Goal: Navigation & Orientation: Find specific page/section

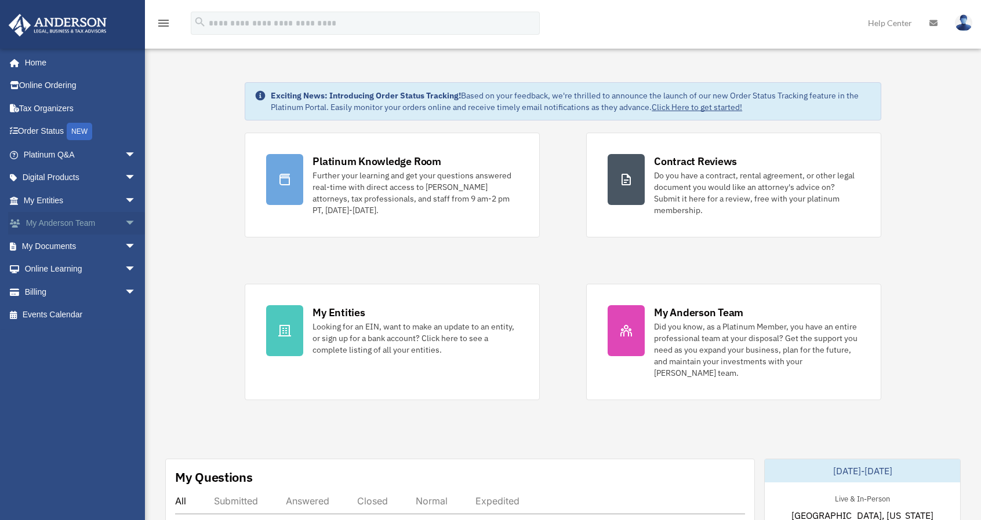
click at [125, 226] on span "arrow_drop_down" at bounding box center [136, 224] width 23 height 24
click at [125, 224] on span "arrow_drop_up" at bounding box center [136, 224] width 23 height 24
click at [125, 198] on span "arrow_drop_down" at bounding box center [136, 201] width 23 height 24
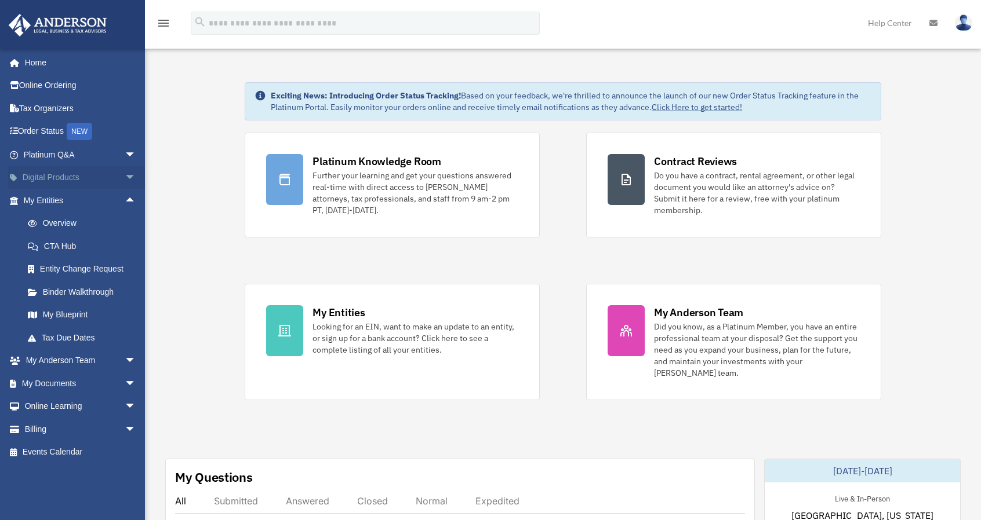
click at [125, 178] on span "arrow_drop_down" at bounding box center [136, 178] width 23 height 24
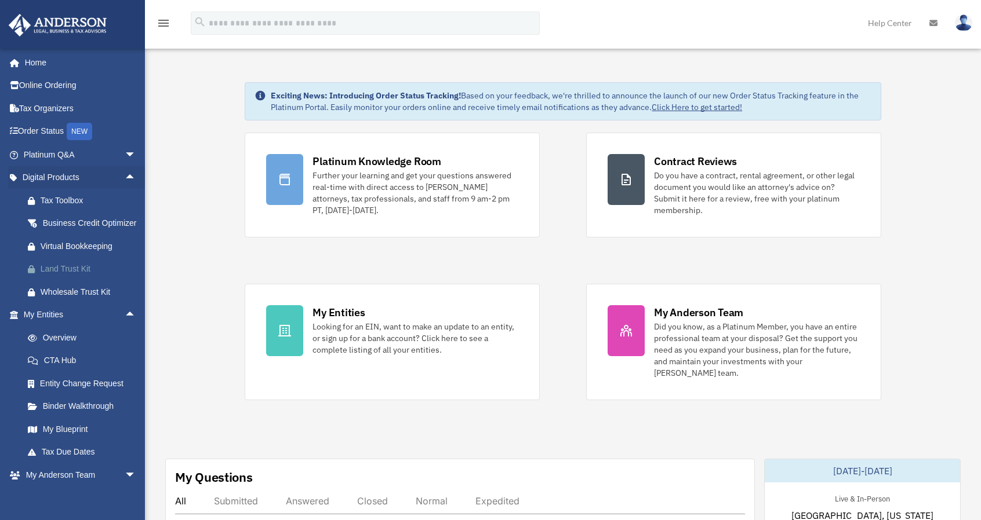
click at [77, 276] on div "Land Trust Kit" at bounding box center [90, 269] width 99 height 14
click at [121, 300] on div "Wholesale Trust Kit" at bounding box center [90, 292] width 99 height 14
click at [100, 149] on link "Platinum Q&A arrow_drop_down" at bounding box center [80, 154] width 145 height 23
click at [125, 154] on span "arrow_drop_down" at bounding box center [136, 155] width 23 height 24
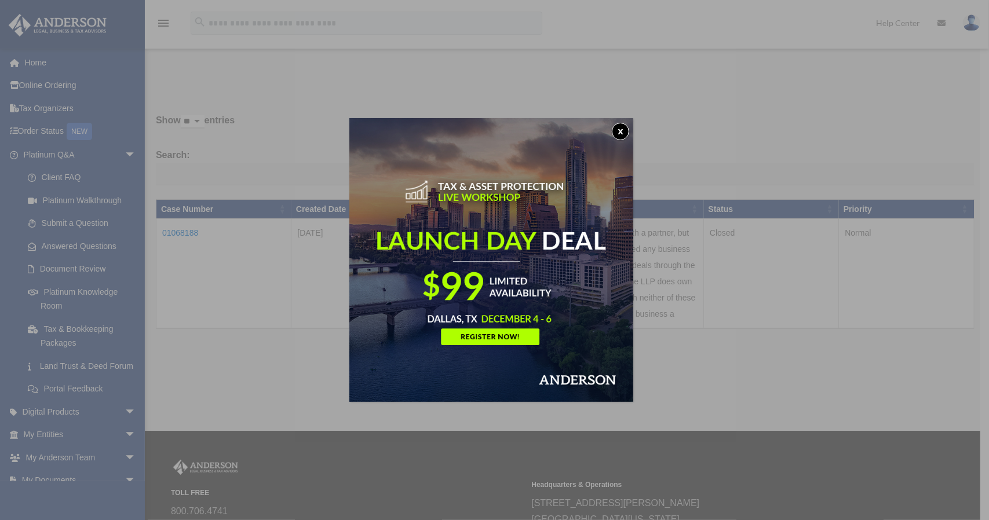
click at [533, 283] on img at bounding box center [492, 260] width 284 height 284
click at [624, 128] on button "x" at bounding box center [620, 131] width 17 height 17
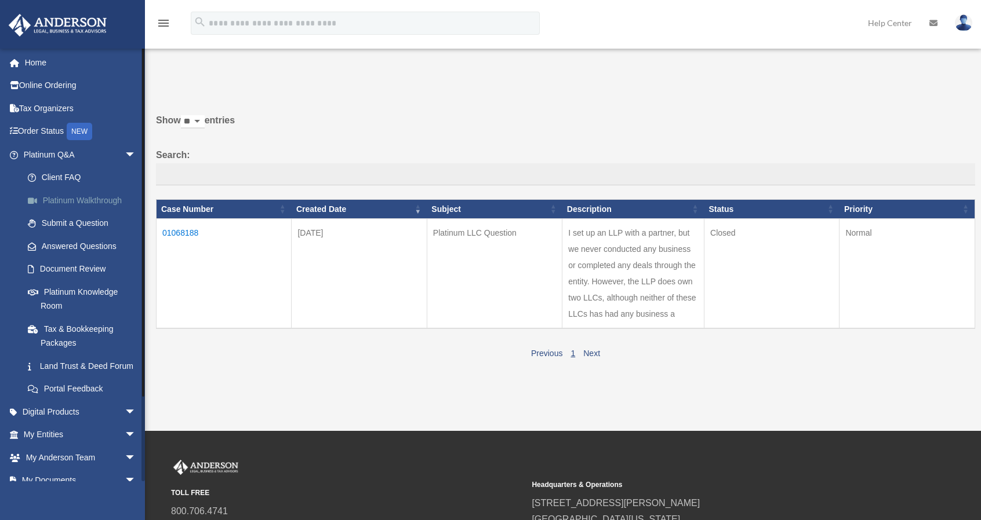
click at [104, 203] on link "Platinum Walkthrough" at bounding box center [84, 200] width 137 height 23
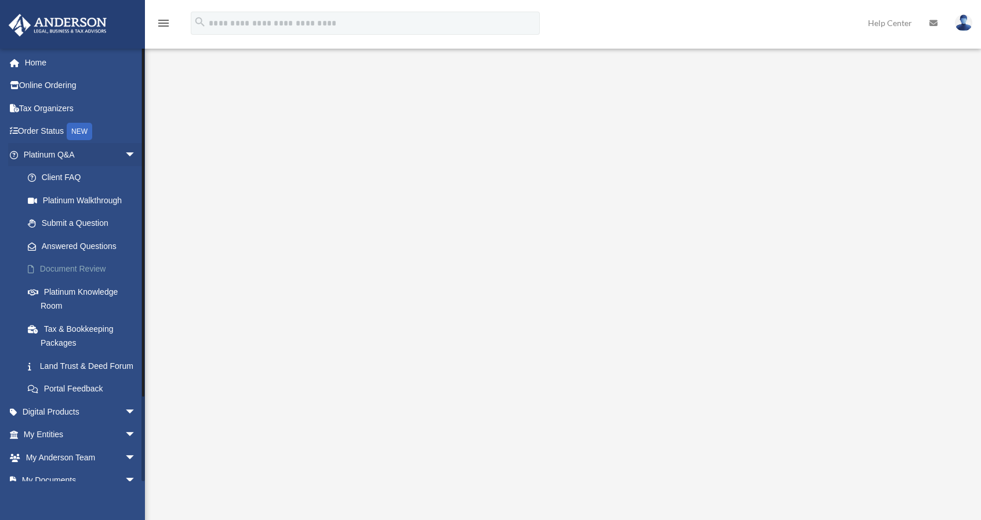
click at [87, 271] on link "Document Review" at bounding box center [84, 269] width 137 height 23
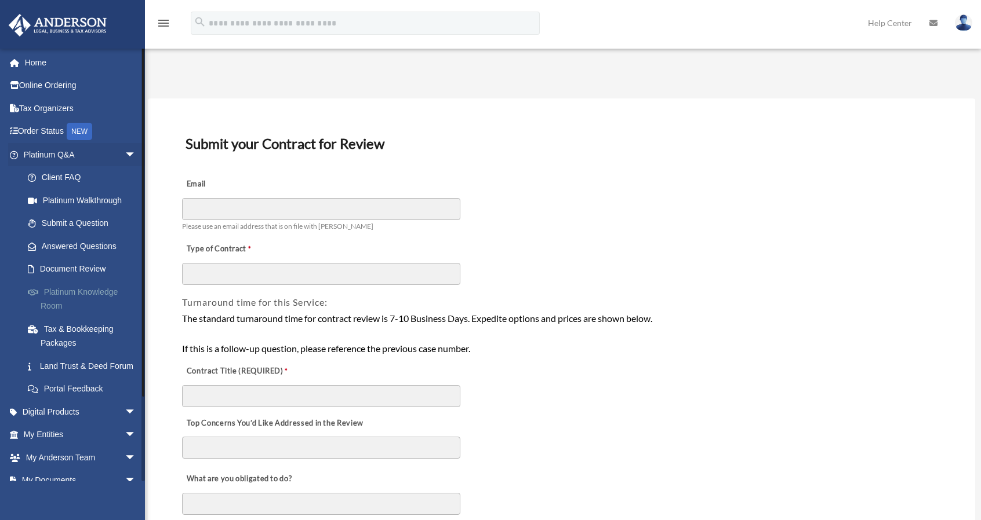
click at [90, 299] on link "Platinum Knowledge Room" at bounding box center [84, 299] width 137 height 37
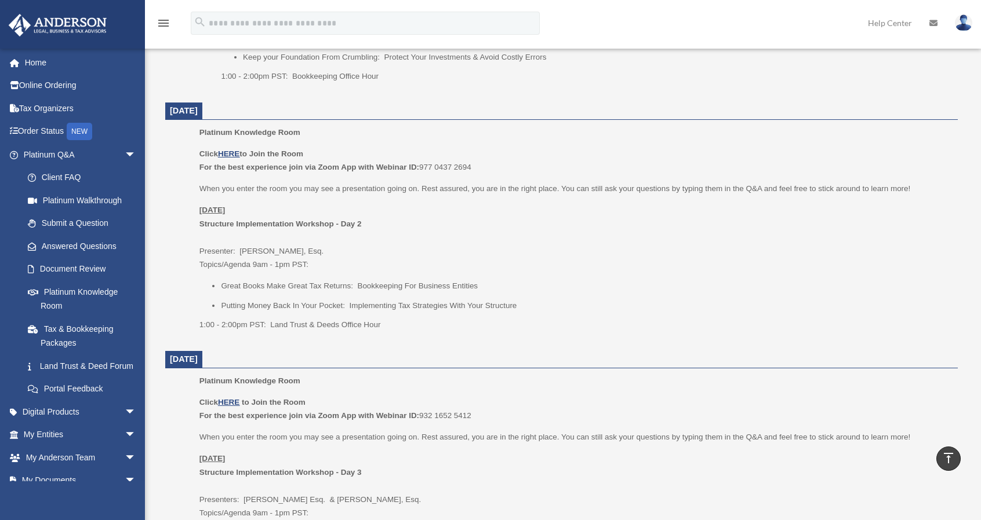
scroll to position [1101, 0]
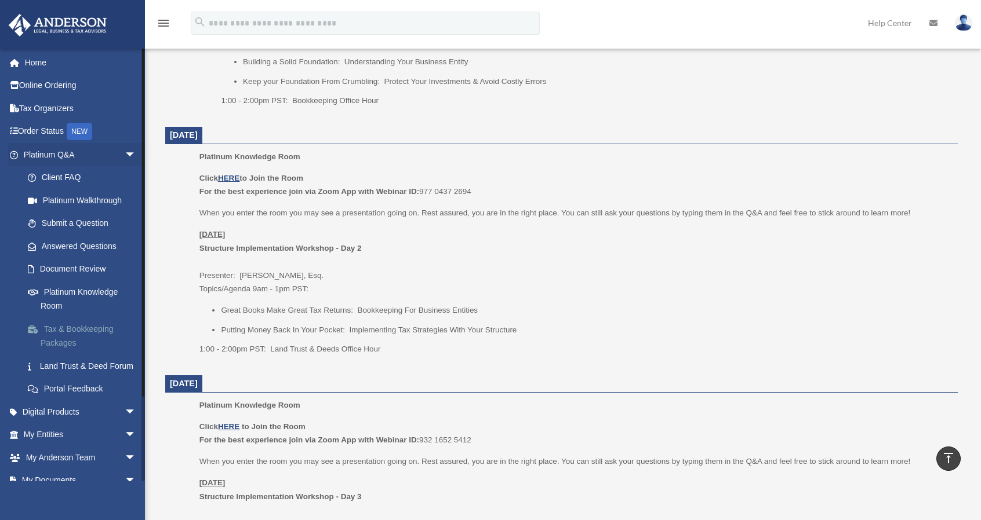
click at [96, 327] on link "Tax & Bookkeeping Packages" at bounding box center [84, 336] width 137 height 37
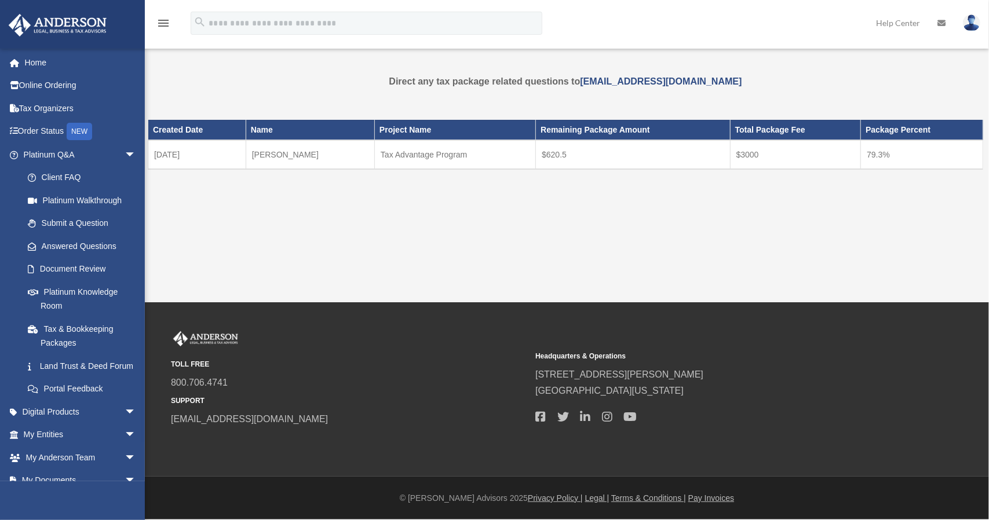
click at [465, 208] on div "Created Date Name Project Name Remaining Package Amount Total Package Fee Packa…" at bounding box center [566, 161] width 836 height 110
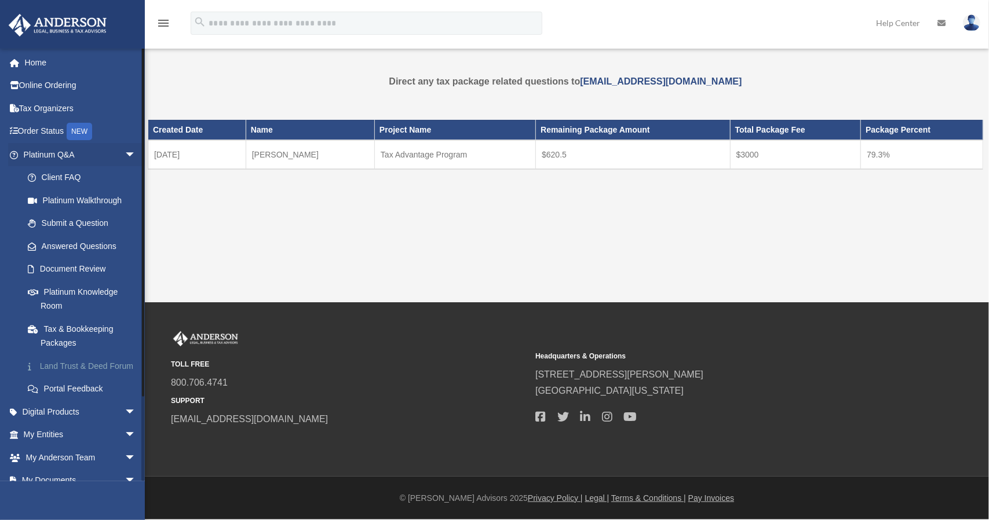
click at [68, 378] on link "Land Trust & Deed Forum" at bounding box center [84, 366] width 137 height 23
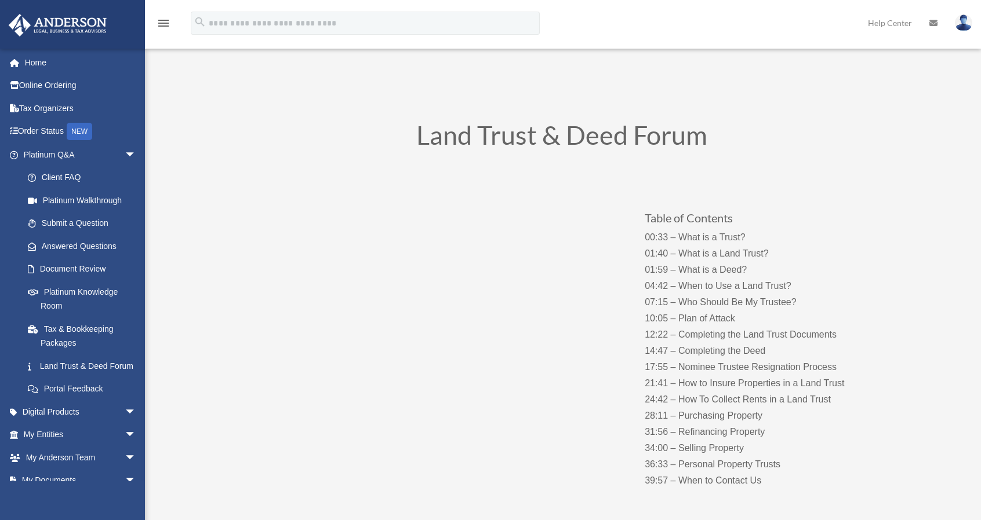
click at [450, 435] on div "Table of Contents 00:33 – What is a Trust? 01:40 – What is a Land Trust? 01:59 …" at bounding box center [562, 337] width 626 height 335
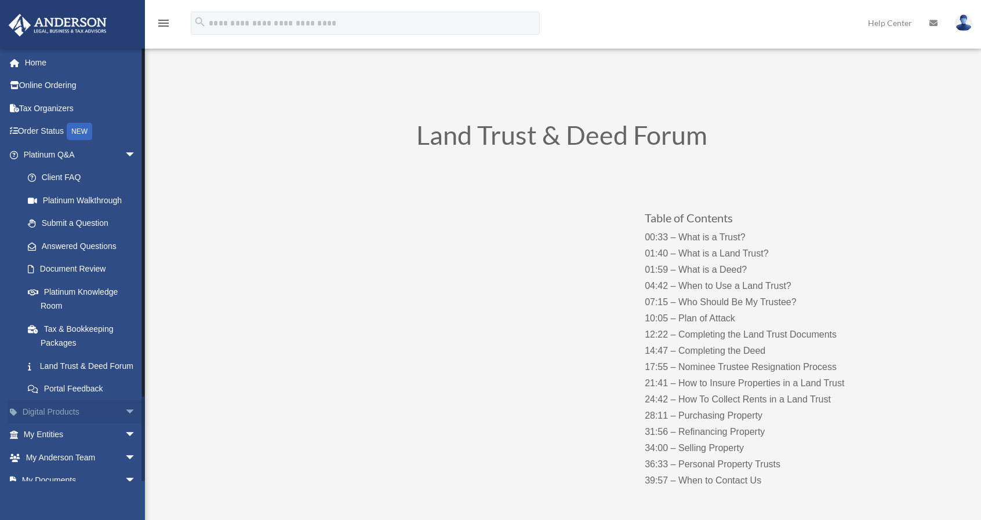
click at [100, 424] on link "Digital Products arrow_drop_down" at bounding box center [80, 412] width 145 height 23
click at [125, 423] on span "arrow_drop_down" at bounding box center [136, 413] width 23 height 24
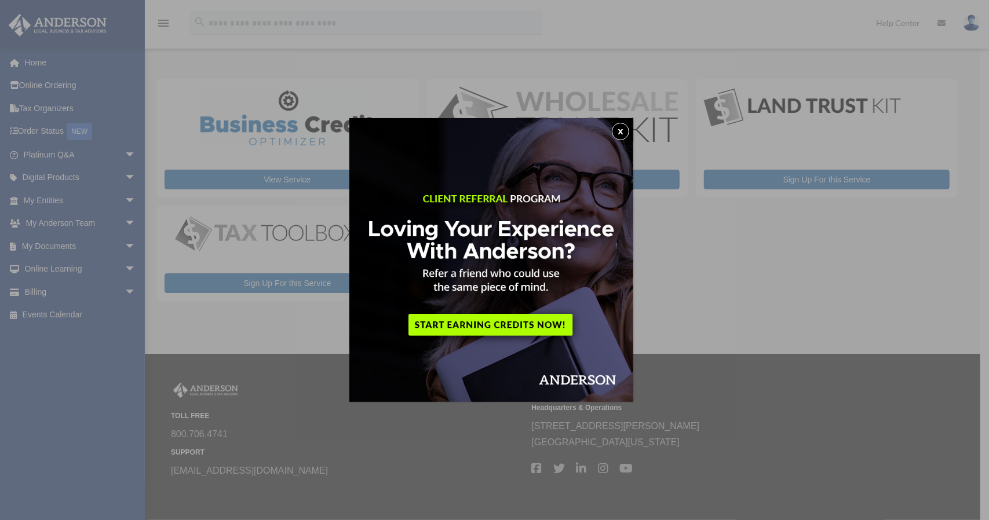
click at [622, 136] on button "x" at bounding box center [620, 131] width 17 height 17
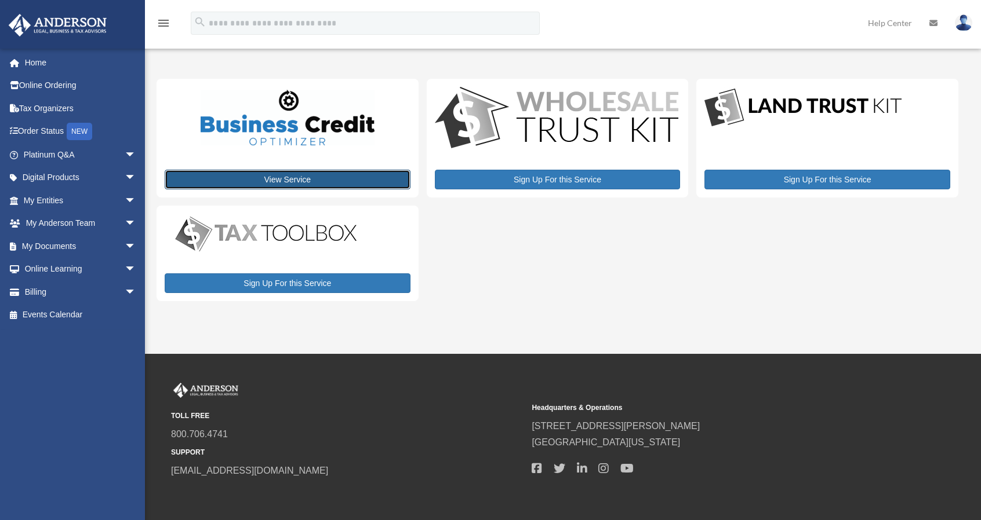
click at [294, 175] on link "View Service" at bounding box center [288, 180] width 246 height 20
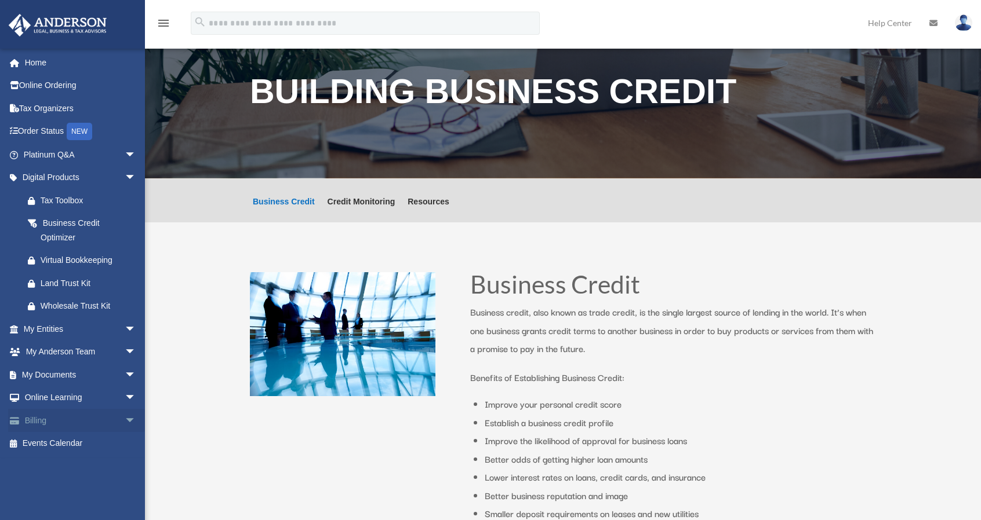
click at [65, 423] on link "Billing arrow_drop_down" at bounding box center [80, 420] width 145 height 23
